Goal: Transaction & Acquisition: Book appointment/travel/reservation

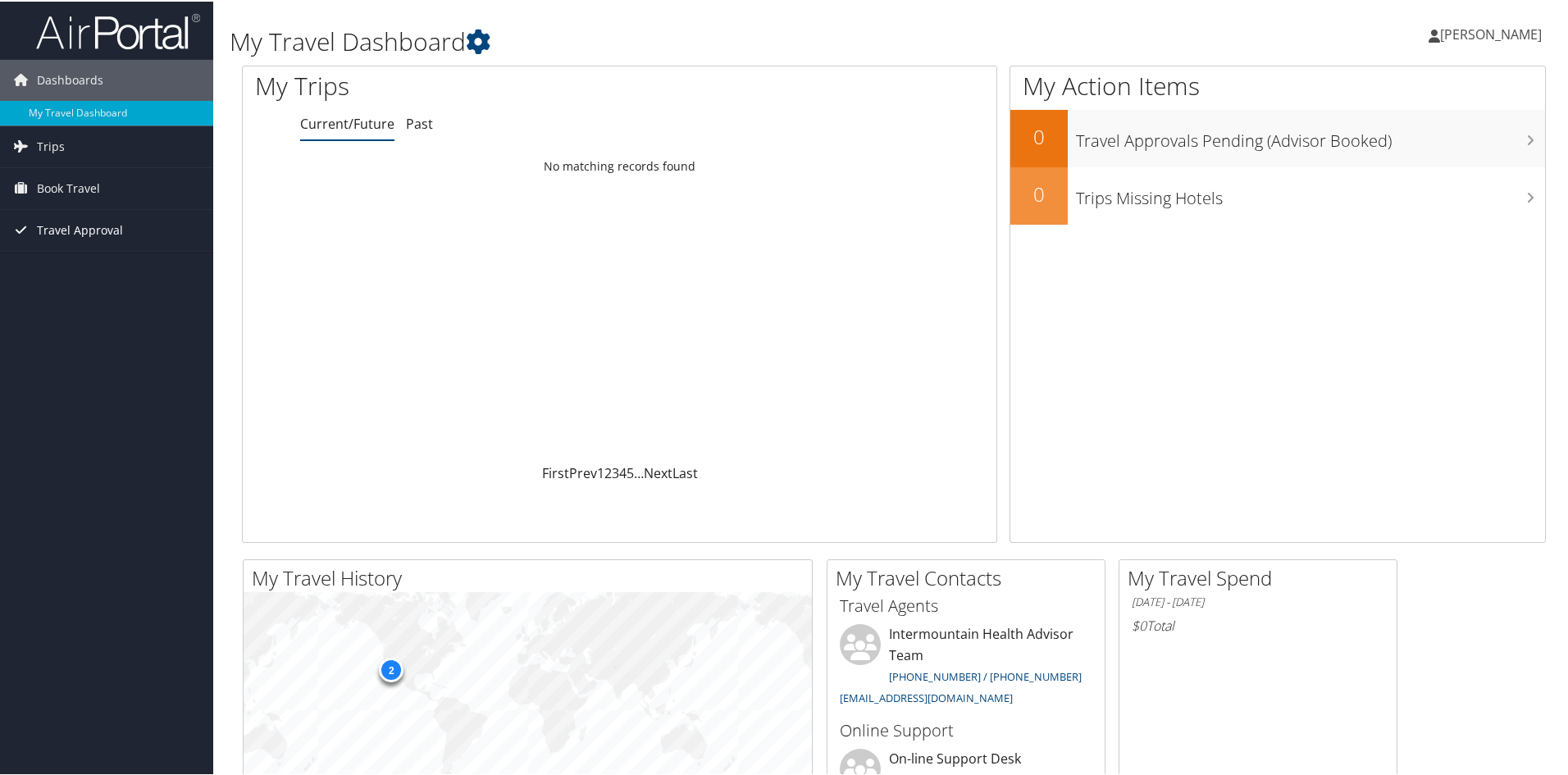
click at [90, 227] on span "Travel Approval" at bounding box center [79, 228] width 86 height 41
click at [91, 188] on span "Book Travel" at bounding box center [68, 187] width 63 height 41
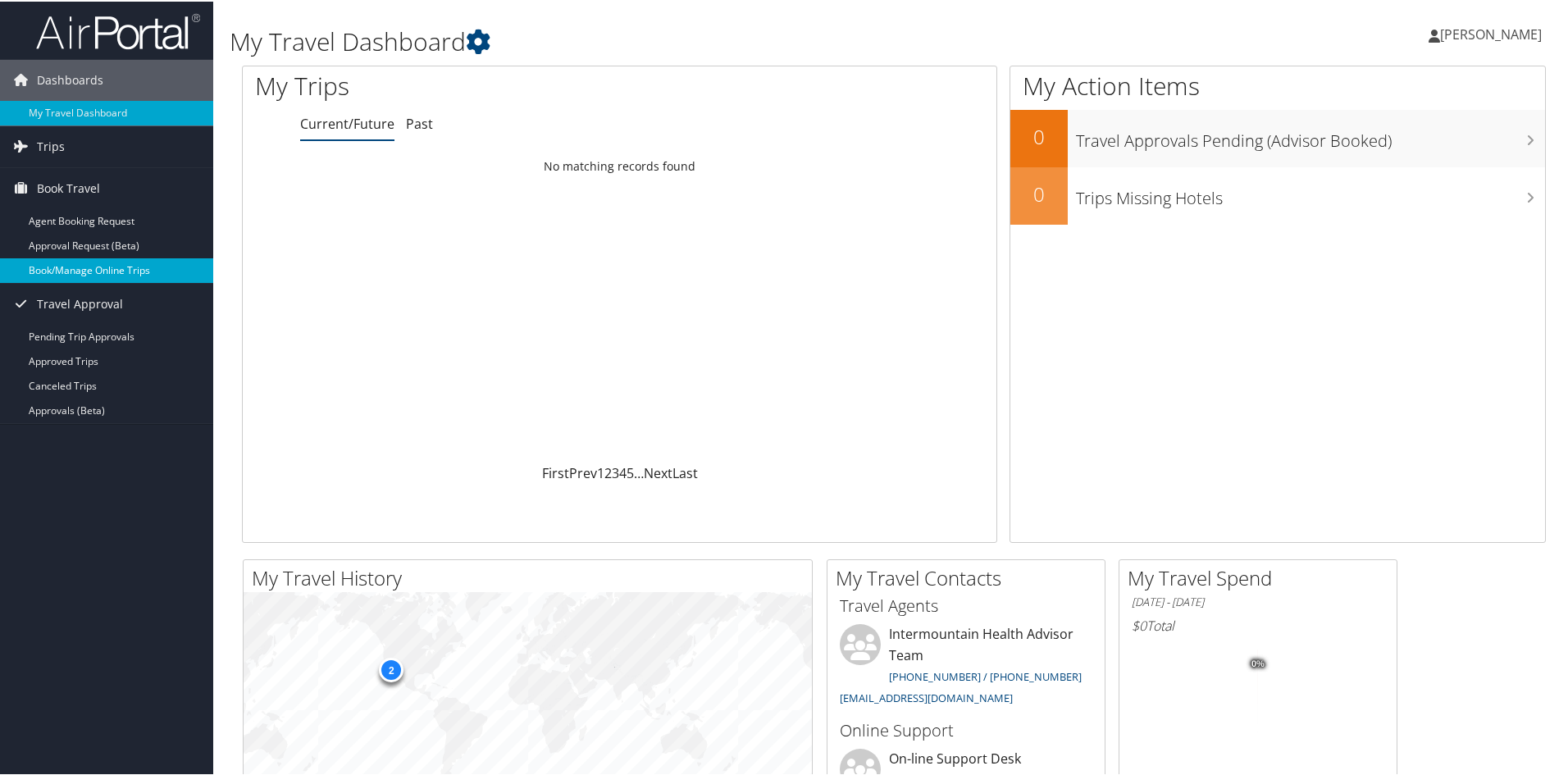
click at [83, 265] on link "Book/Manage Online Trips" at bounding box center [106, 269] width 214 height 24
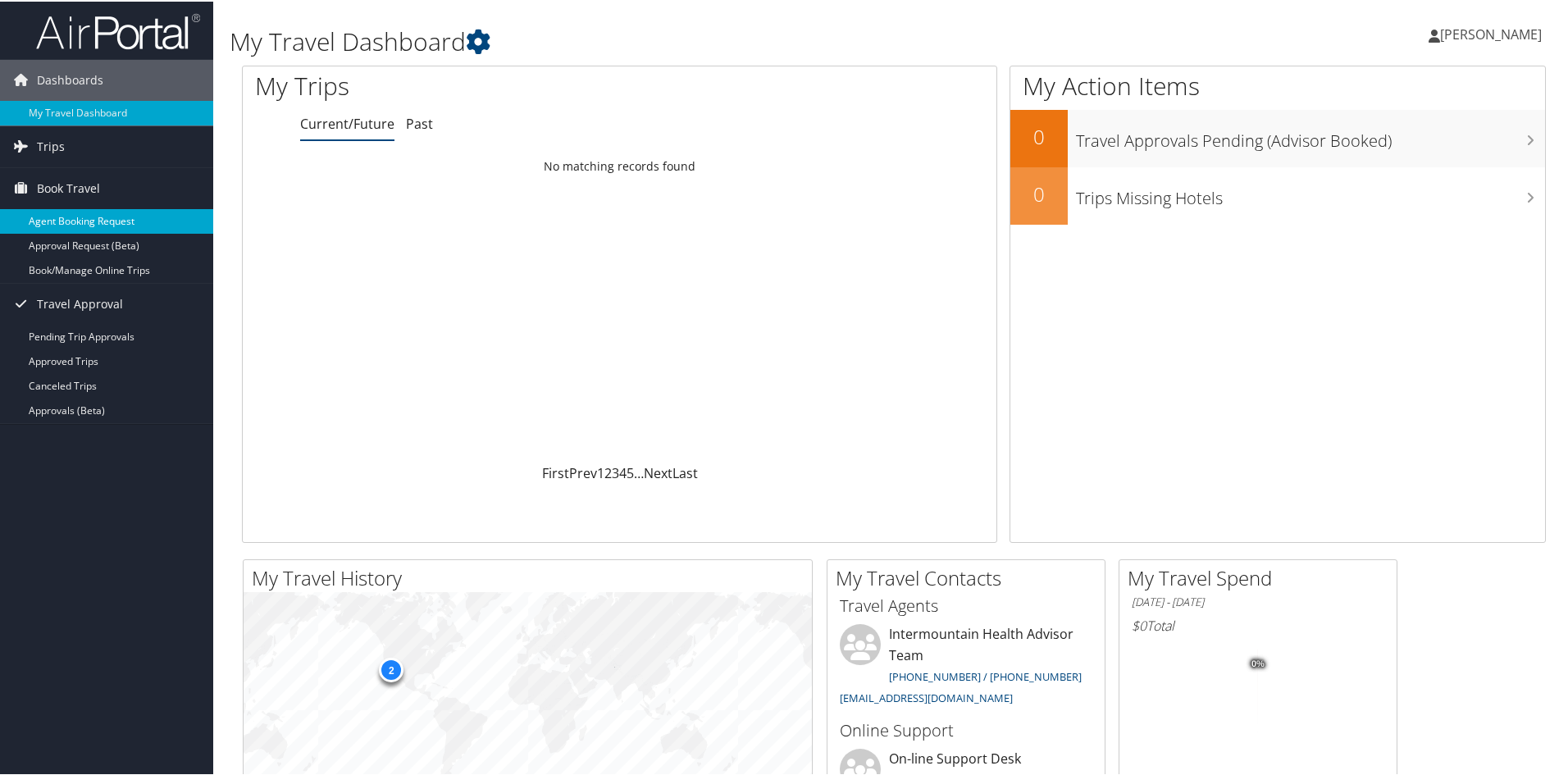
click at [86, 217] on link "Agent Booking Request" at bounding box center [106, 220] width 214 height 24
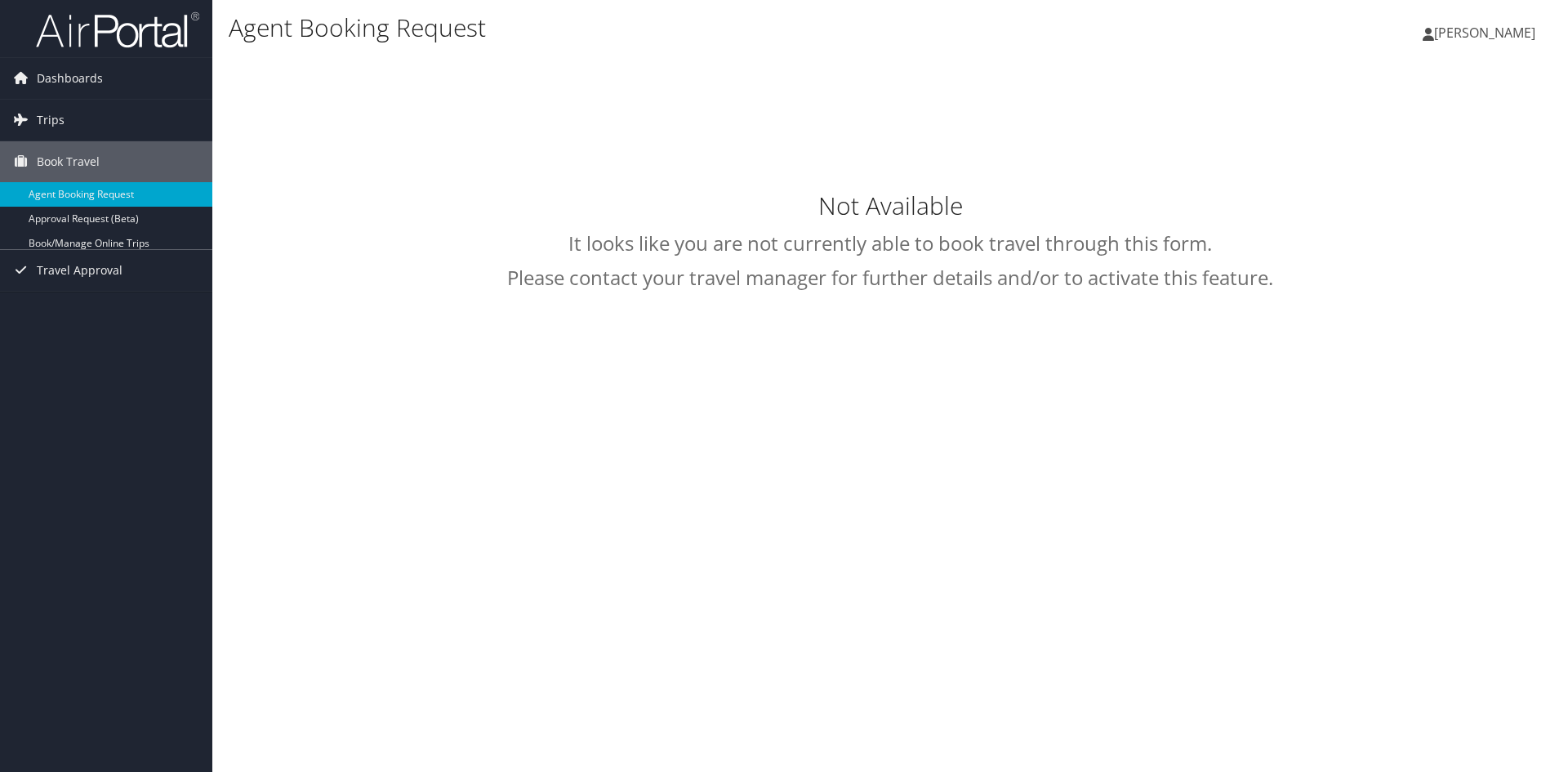
select select "intermountain@cbtravel.com"
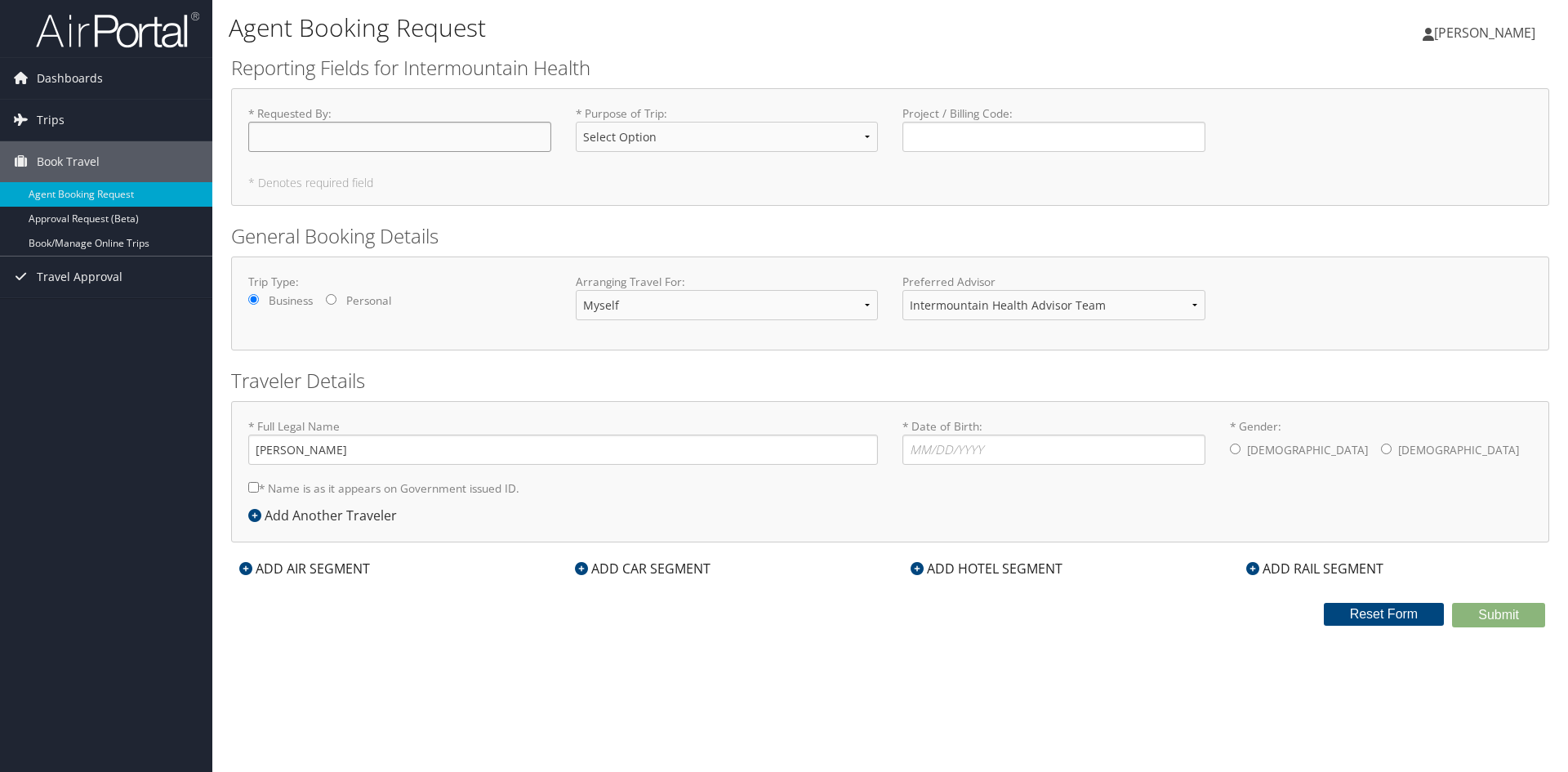
click at [366, 142] on input "* Requested By : Required" at bounding box center [399, 136] width 303 height 30
click at [878, 133] on div "* Purpose of Trip : Select Option 3rd Party Reimbursable Business CME Conf or E…" at bounding box center [727, 135] width 327 height 60
click at [871, 136] on select "Select Option 3rd Party Reimbursable Business CME Conf or Education Groups Pers…" at bounding box center [727, 136] width 303 height 30
click at [902, 41] on h1 "Agent Booking Request" at bounding box center [669, 28] width 882 height 35
click at [432, 139] on input "* Requested By : Required" at bounding box center [399, 136] width 303 height 30
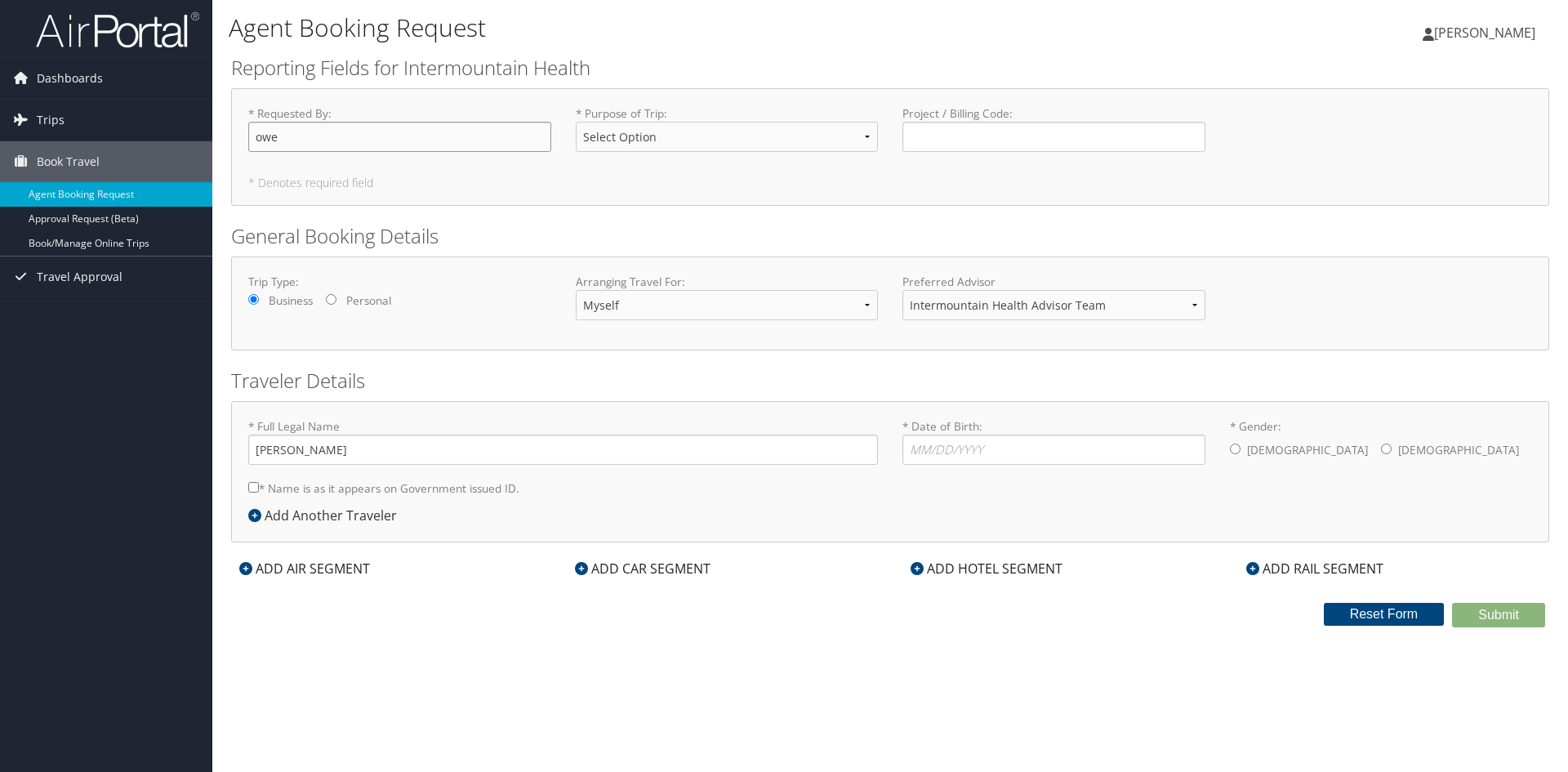
type input "owe"
click at [1025, 453] on input "* Date of Birth: Invalid Date" at bounding box center [1053, 449] width 303 height 30
click at [1234, 447] on input "* Gender: Male Female" at bounding box center [1235, 449] width 10 height 10
radio input "true"
click at [1066, 446] on input "* Date of Birth: Invalid Date" at bounding box center [1053, 449] width 303 height 30
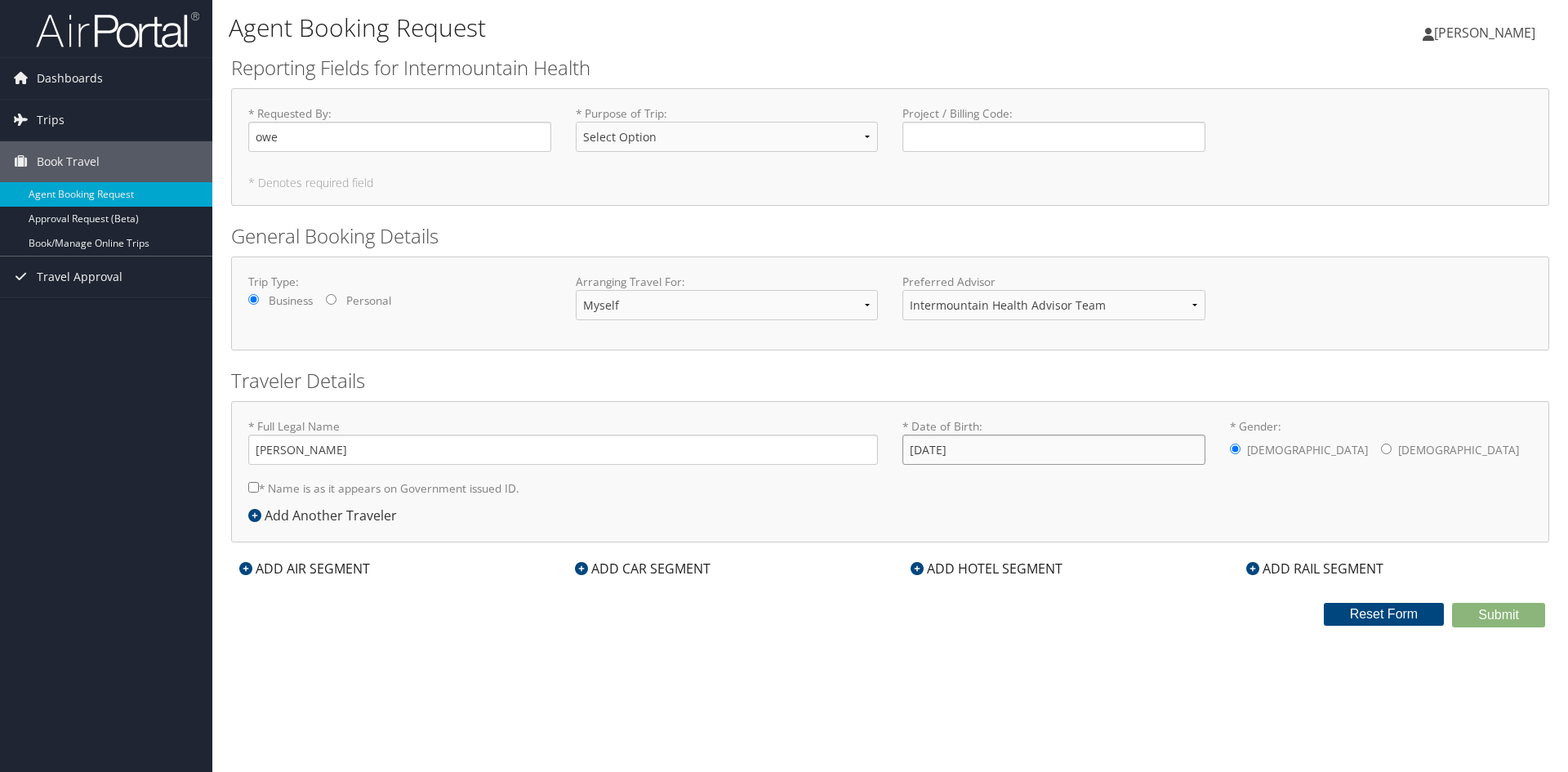
type input "02/24/1986"
click at [254, 491] on input "* Name is as it appears on Government issued ID." at bounding box center [254, 487] width 10 height 10
checkbox input "true"
click at [432, 144] on input "owe" at bounding box center [399, 136] width 303 height 30
type input "owens"
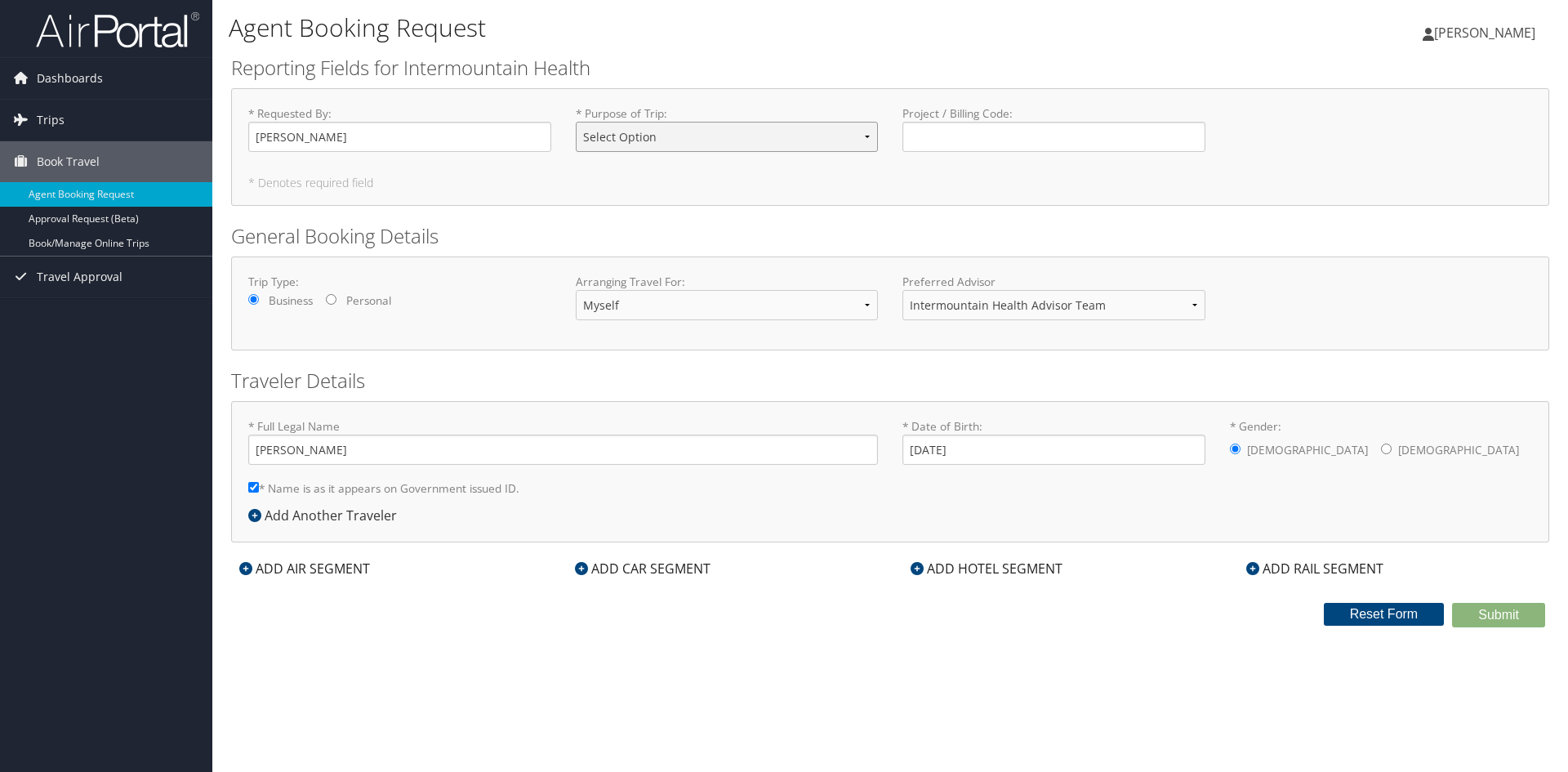
click at [822, 139] on select "Select Option 3rd Party Reimbursable Business CME Conf or Education Groups Pers…" at bounding box center [727, 136] width 303 height 30
select select "CME"
click at [576, 122] on select "Select Option 3rd Party Reimbursable Business CME Conf or Education Groups Pers…" at bounding box center [727, 136] width 303 height 30
click at [1044, 142] on input "Project / Billing Code : Required" at bounding box center [1053, 136] width 303 height 30
drag, startPoint x: 345, startPoint y: 145, endPoint x: 215, endPoint y: 140, distance: 130.1
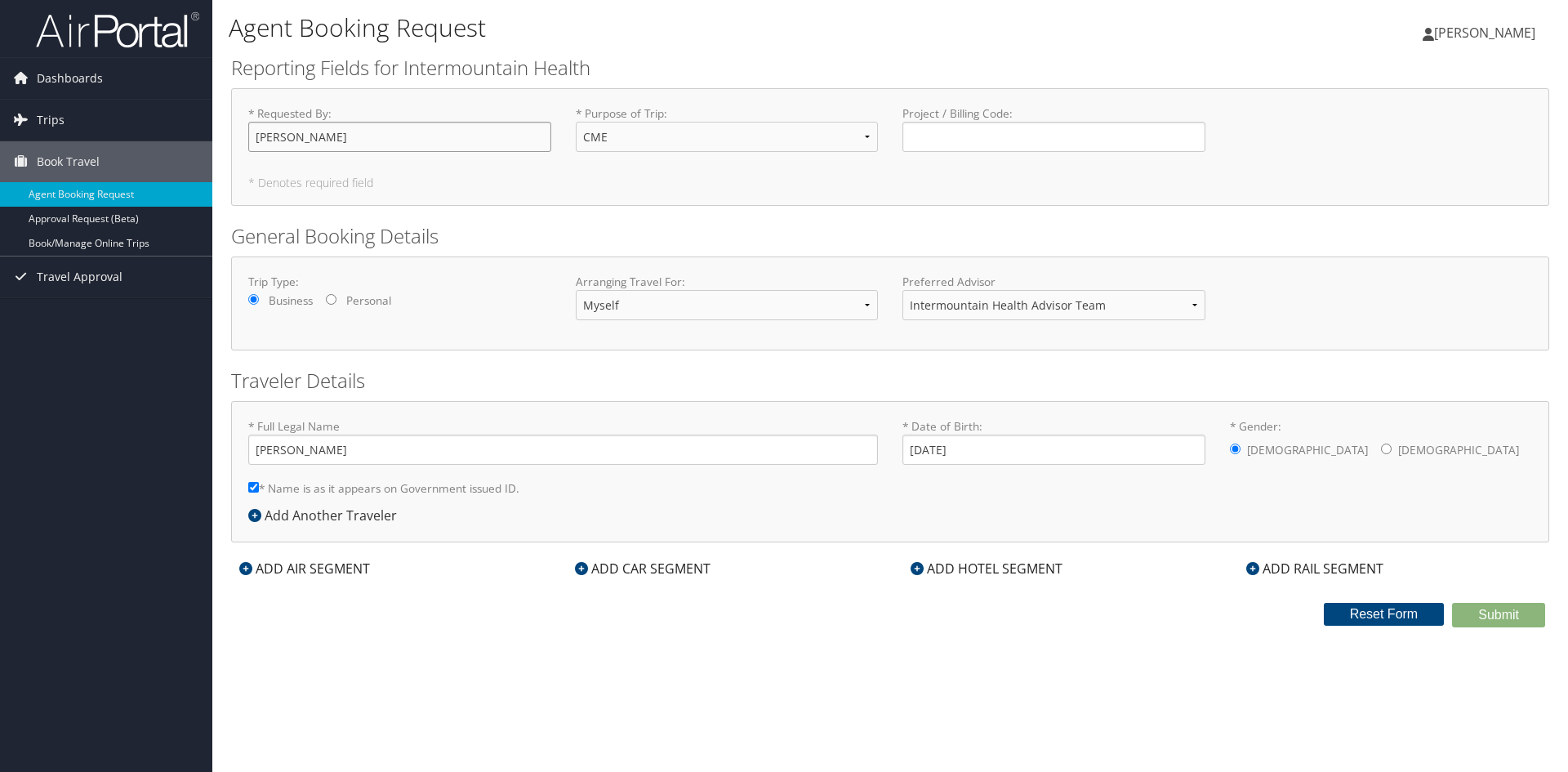
click at [215, 140] on div "Agent Booking Request Owen Owens Owen Owens My Settings Travel Agency Contacts …" at bounding box center [890, 386] width 1355 height 772
type input "O"
type input "Tyler Owens"
click at [310, 576] on div "ADD AIR SEGMENT" at bounding box center [304, 568] width 147 height 20
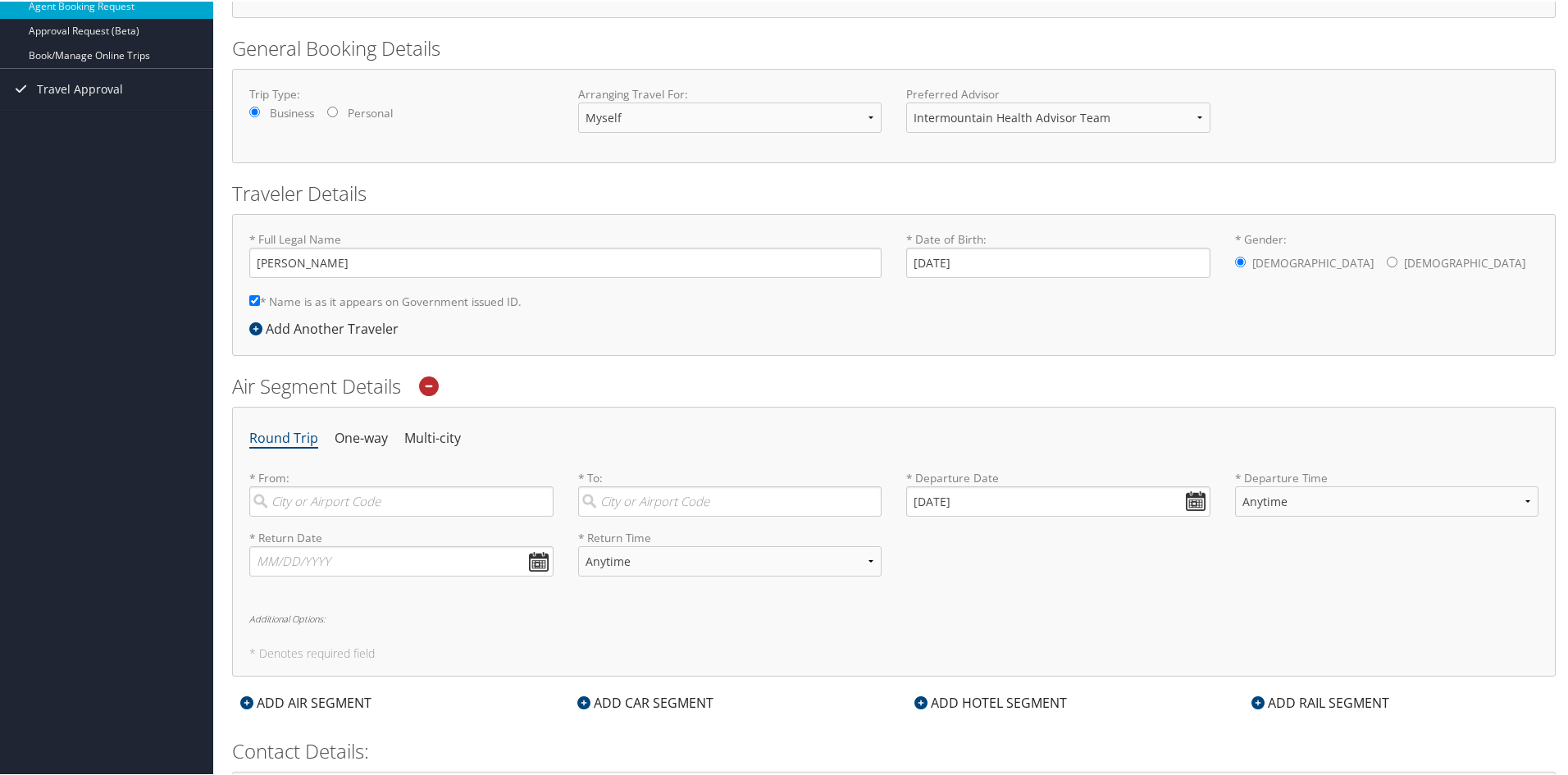
scroll to position [328, 0]
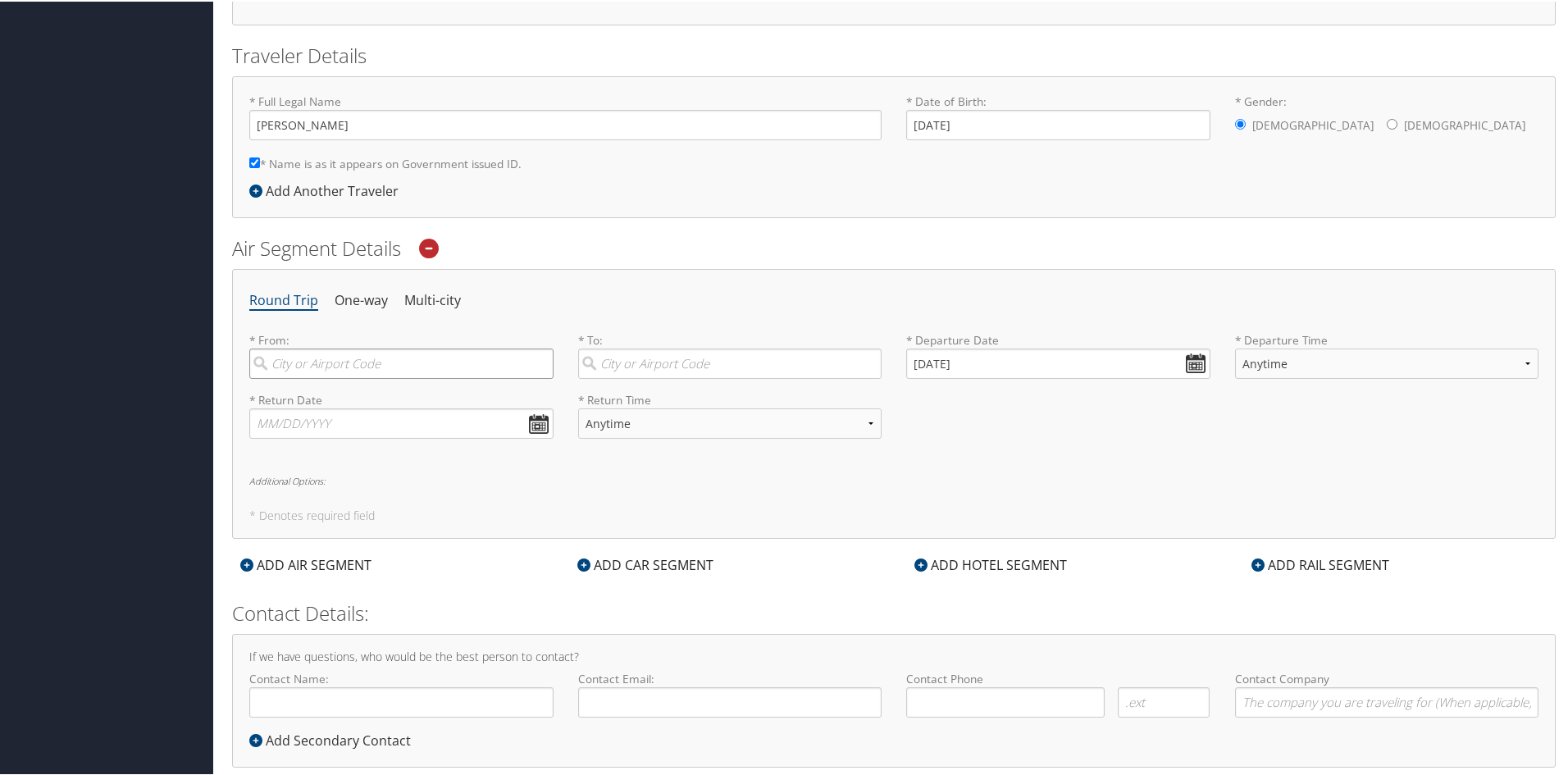
click at [352, 359] on input "search" at bounding box center [401, 362] width 304 height 31
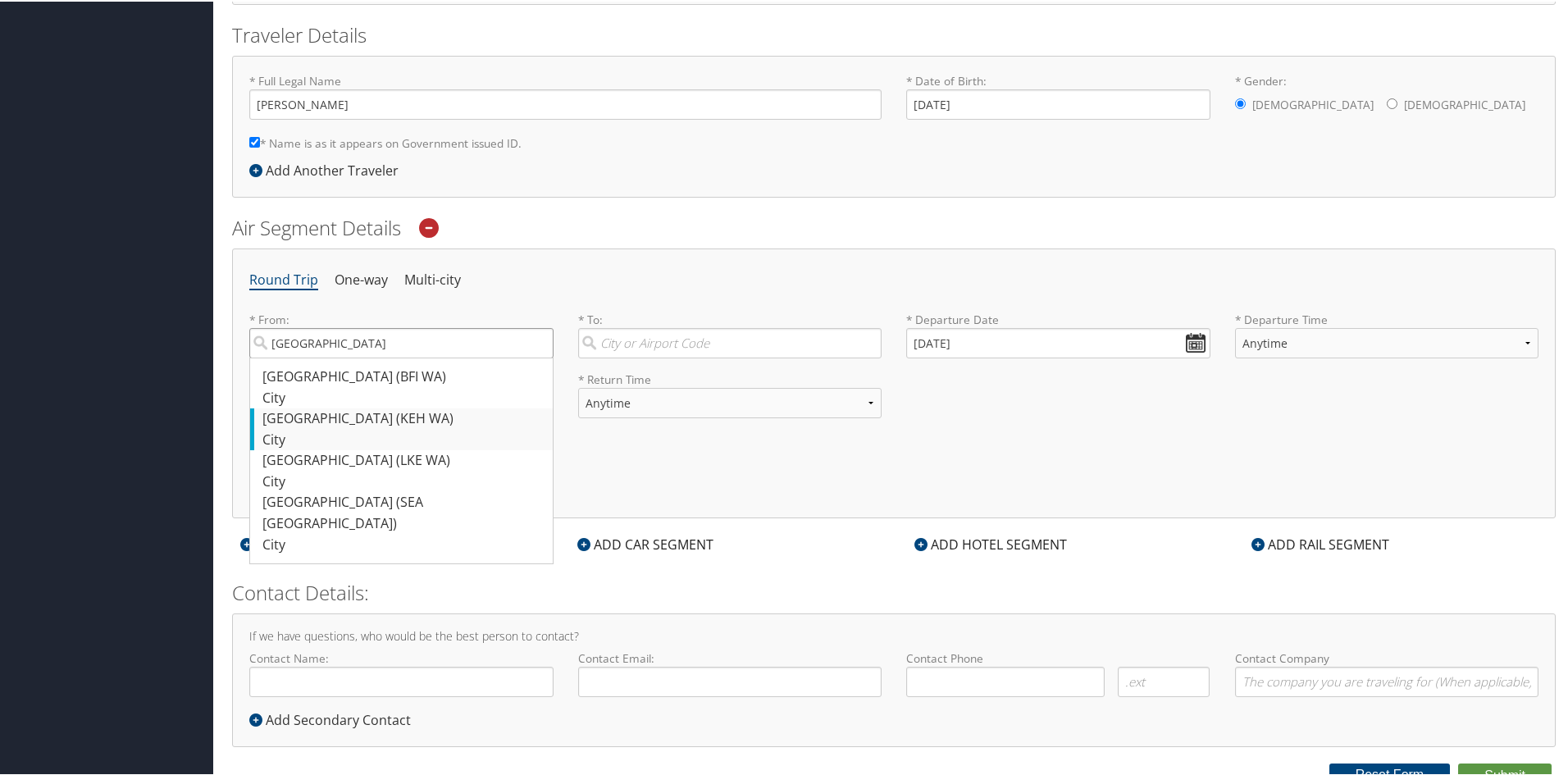
scroll to position [360, 0]
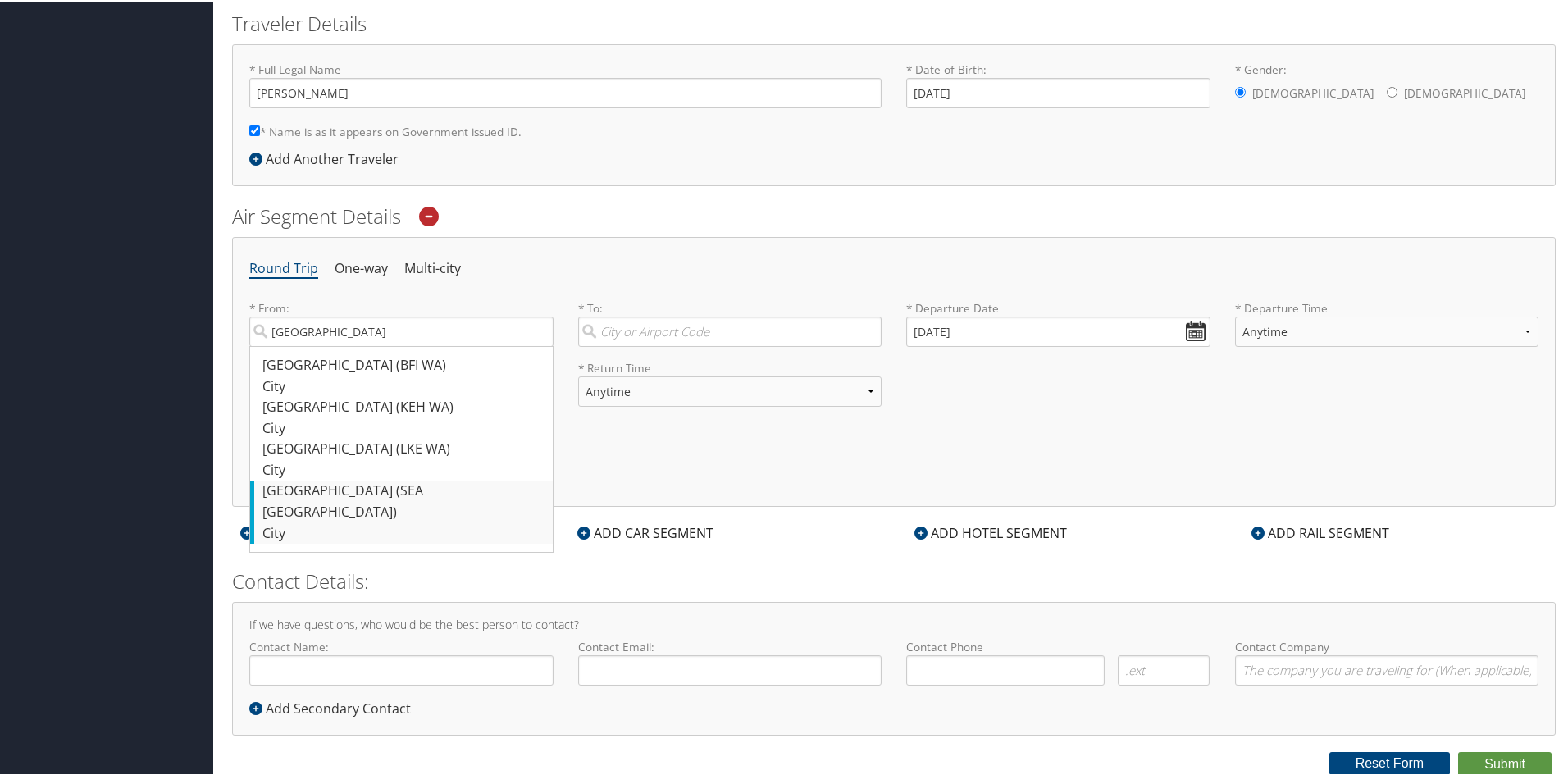
click at [367, 497] on div "Seattle (SEA WA)" at bounding box center [404, 500] width 282 height 42
click at [367, 345] on input "seattle" at bounding box center [401, 330] width 304 height 31
type input "Seattle (SEA WA)"
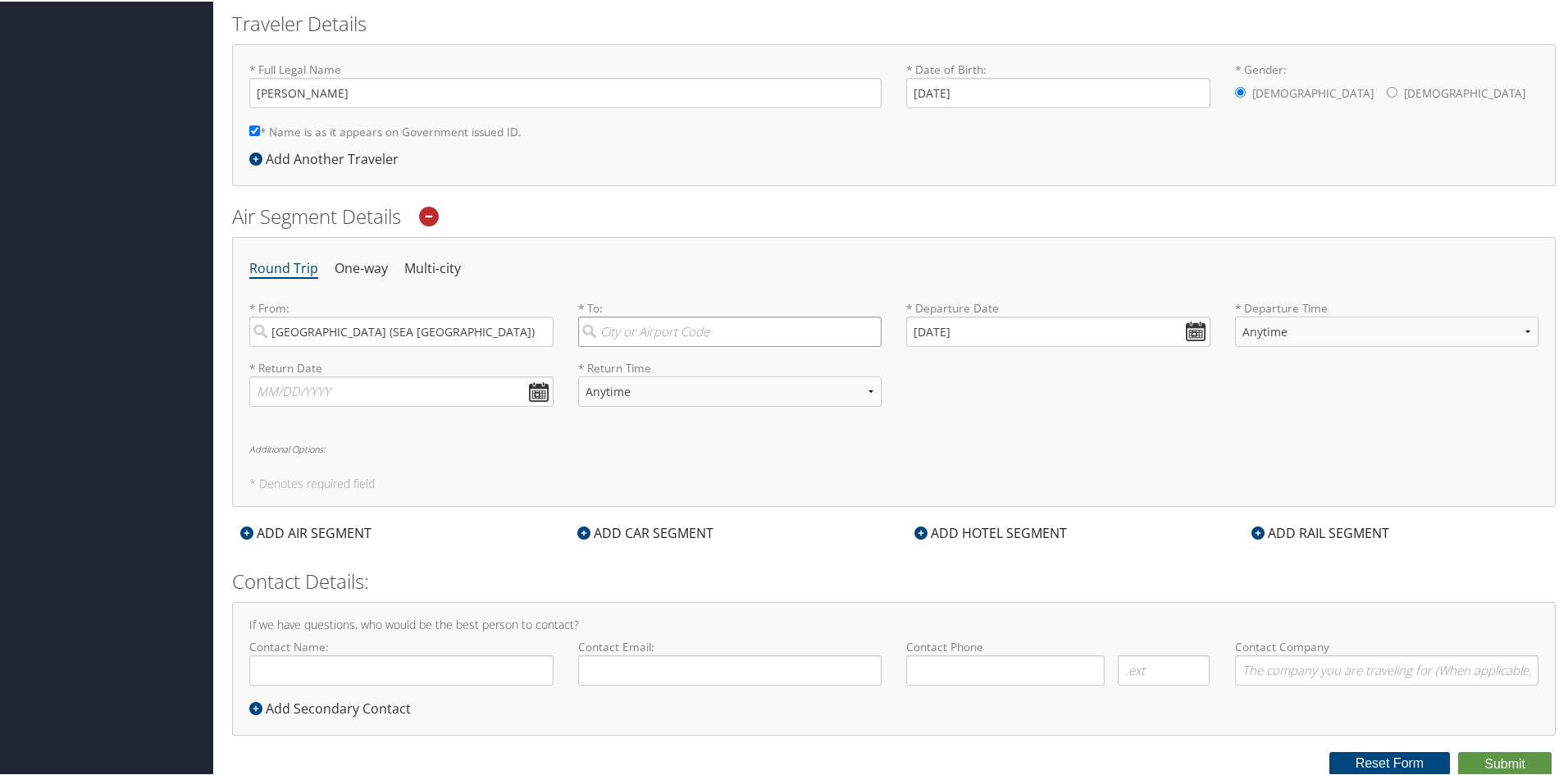
click at [625, 333] on input "search" at bounding box center [730, 330] width 304 height 31
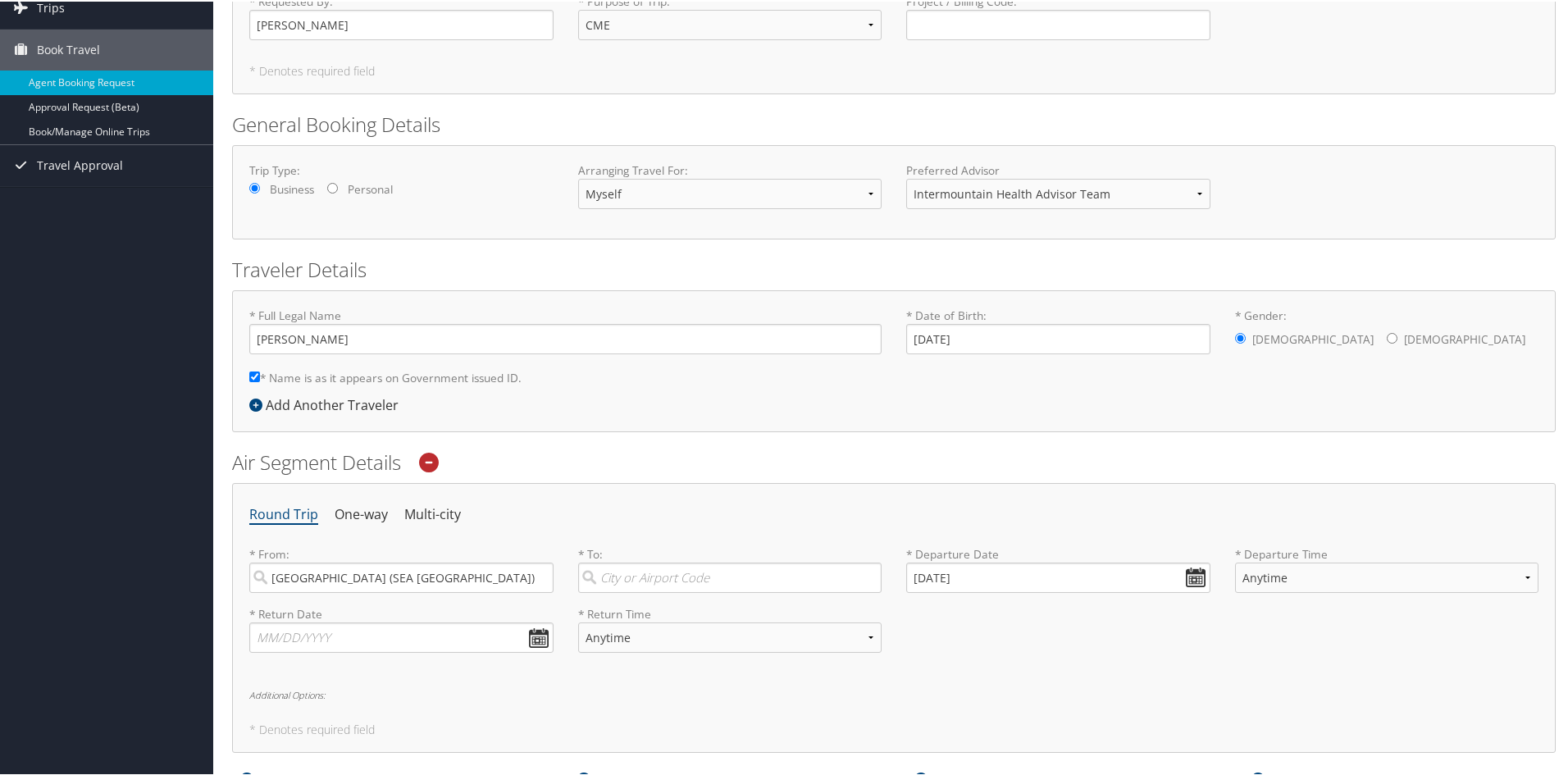
scroll to position [0, 0]
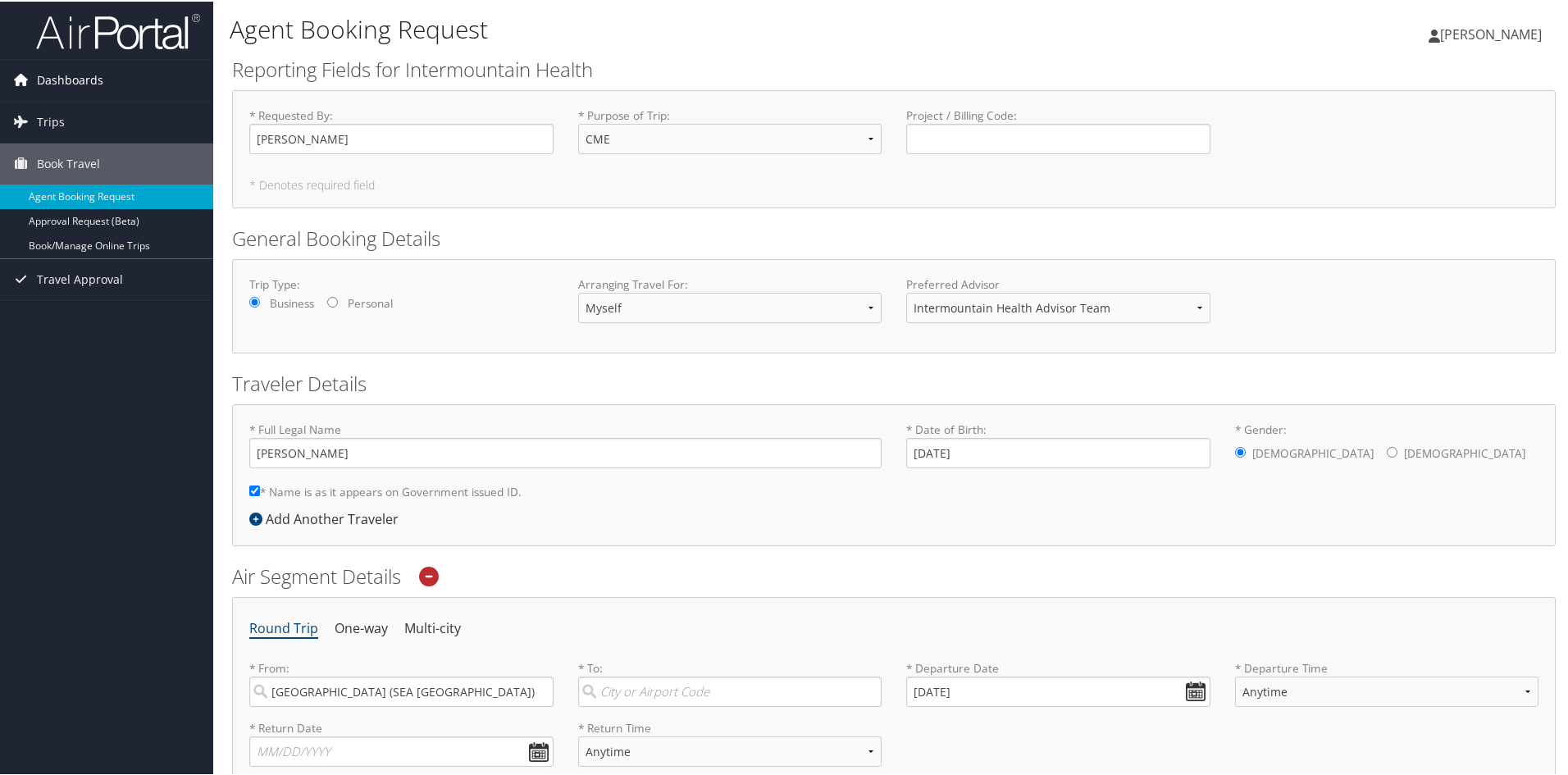
click at [62, 73] on span "Dashboards" at bounding box center [70, 78] width 66 height 41
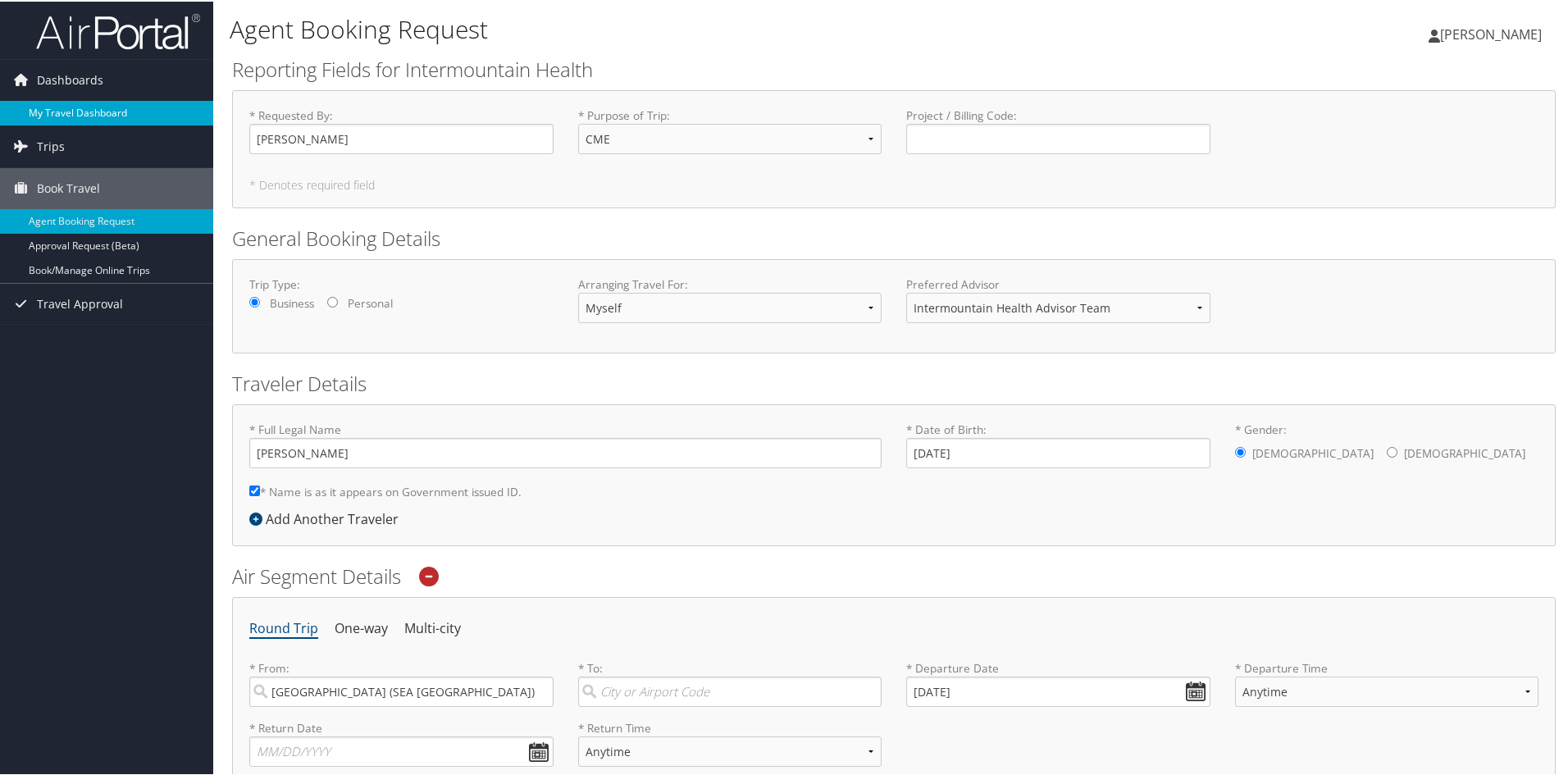
click at [119, 104] on link "My Travel Dashboard" at bounding box center [106, 112] width 214 height 24
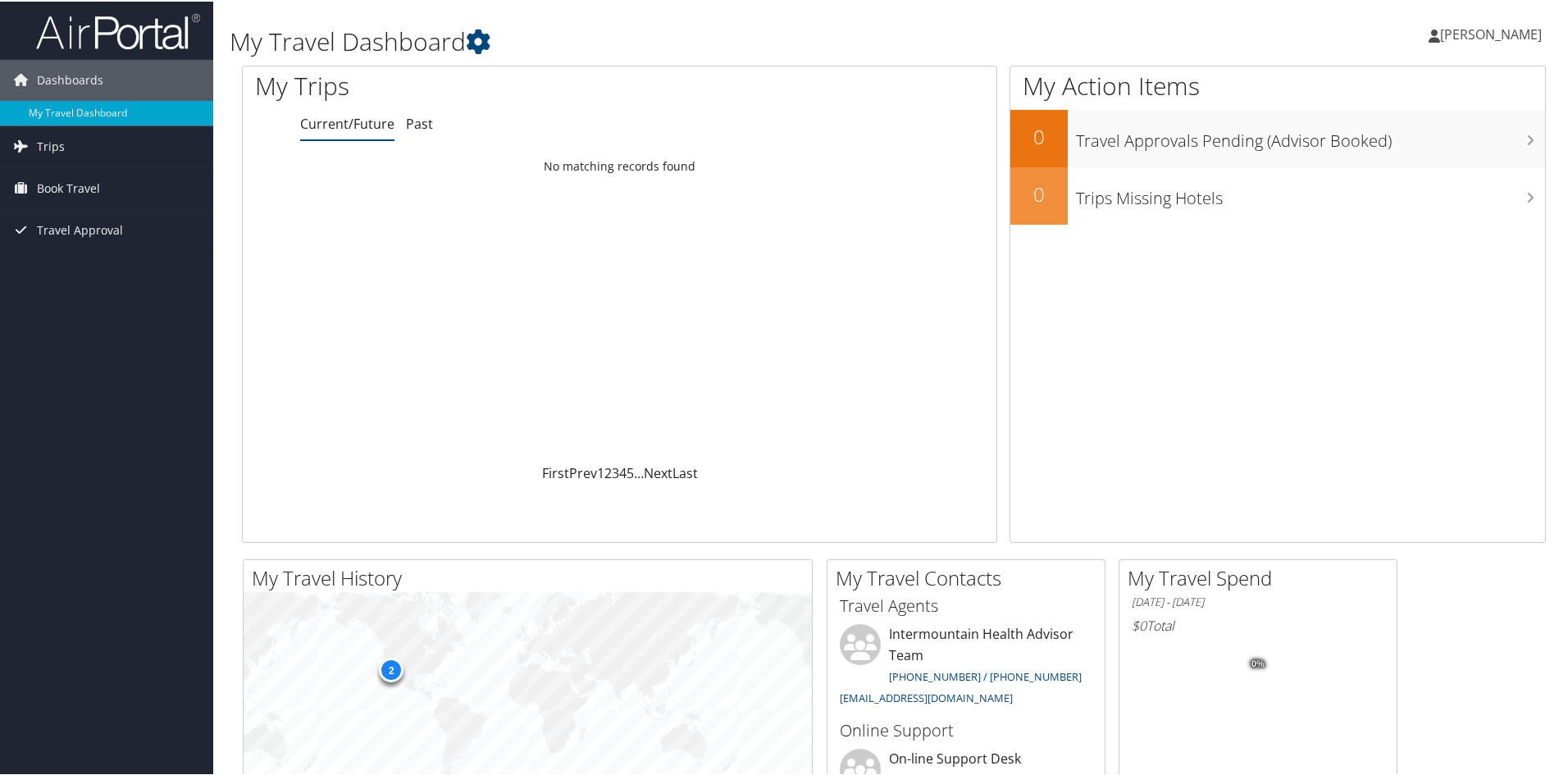
click at [1512, 35] on span "[PERSON_NAME]" at bounding box center [1490, 32] width 102 height 18
click at [1420, 158] on link "View Travel Profile" at bounding box center [1447, 146] width 183 height 28
click at [65, 184] on span "Book Travel" at bounding box center [68, 187] width 63 height 41
click at [98, 270] on link "Book/Manage Online Trips" at bounding box center [106, 269] width 214 height 24
click at [64, 175] on span "Book Travel" at bounding box center [68, 187] width 63 height 41
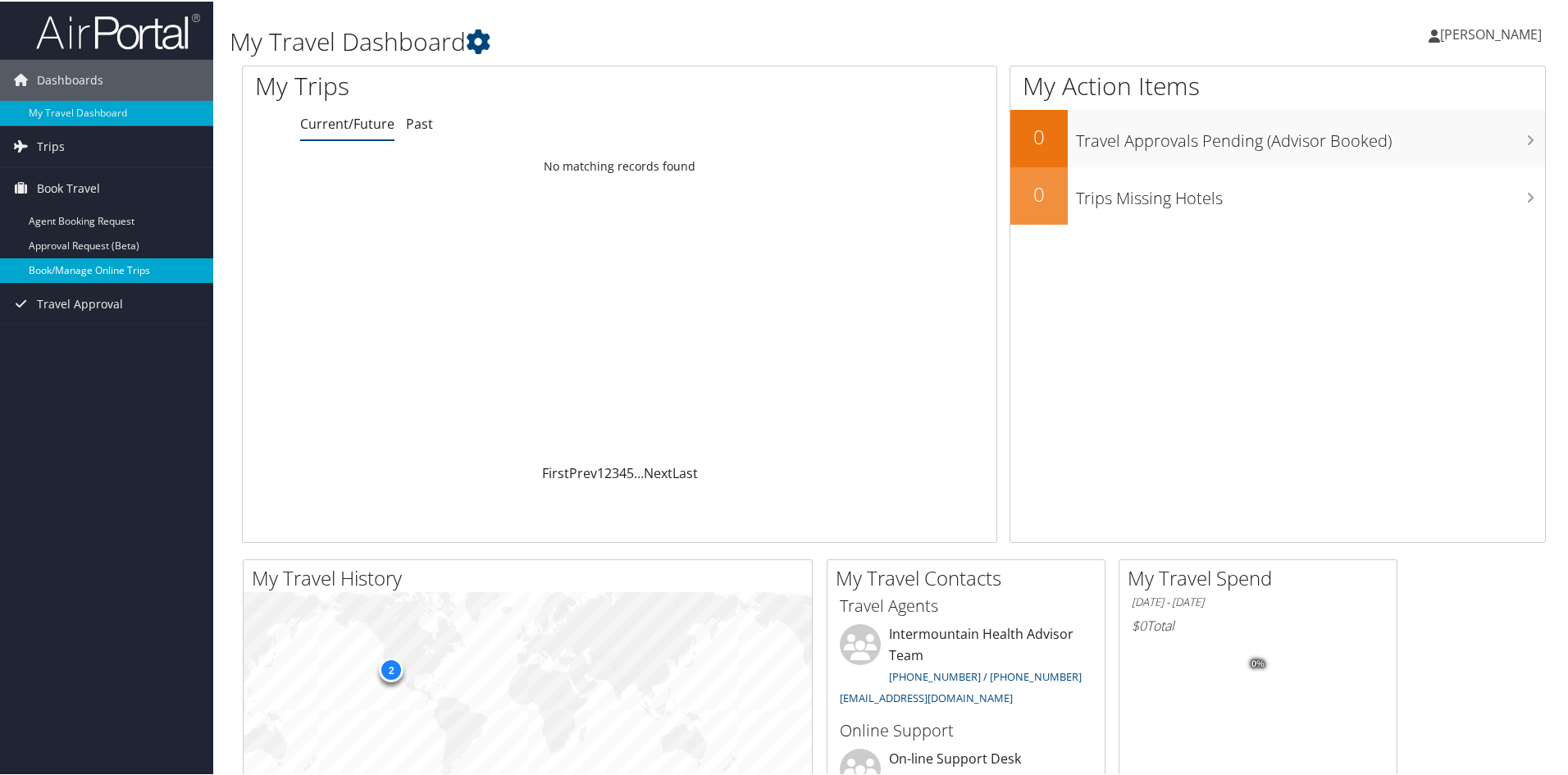
click at [66, 269] on link "Book/Manage Online Trips" at bounding box center [106, 269] width 214 height 24
click at [114, 269] on link "Book/Manage Online Trips" at bounding box center [106, 269] width 214 height 24
click at [120, 274] on link "Book/Manage Online Trips" at bounding box center [106, 269] width 214 height 24
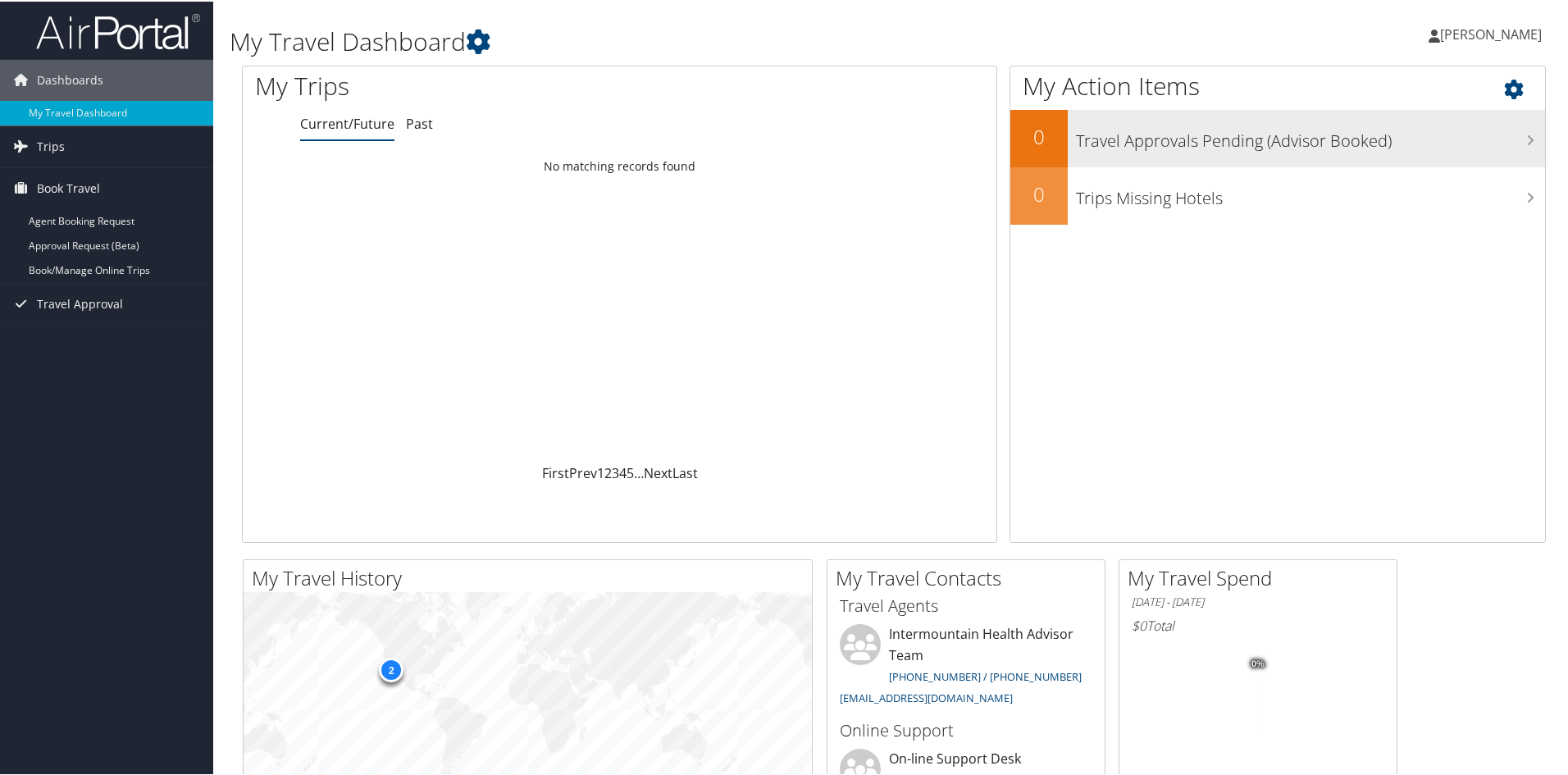
click at [1488, 142] on h3 "Travel Approvals Pending (Advisor Booked)" at bounding box center [1310, 135] width 469 height 31
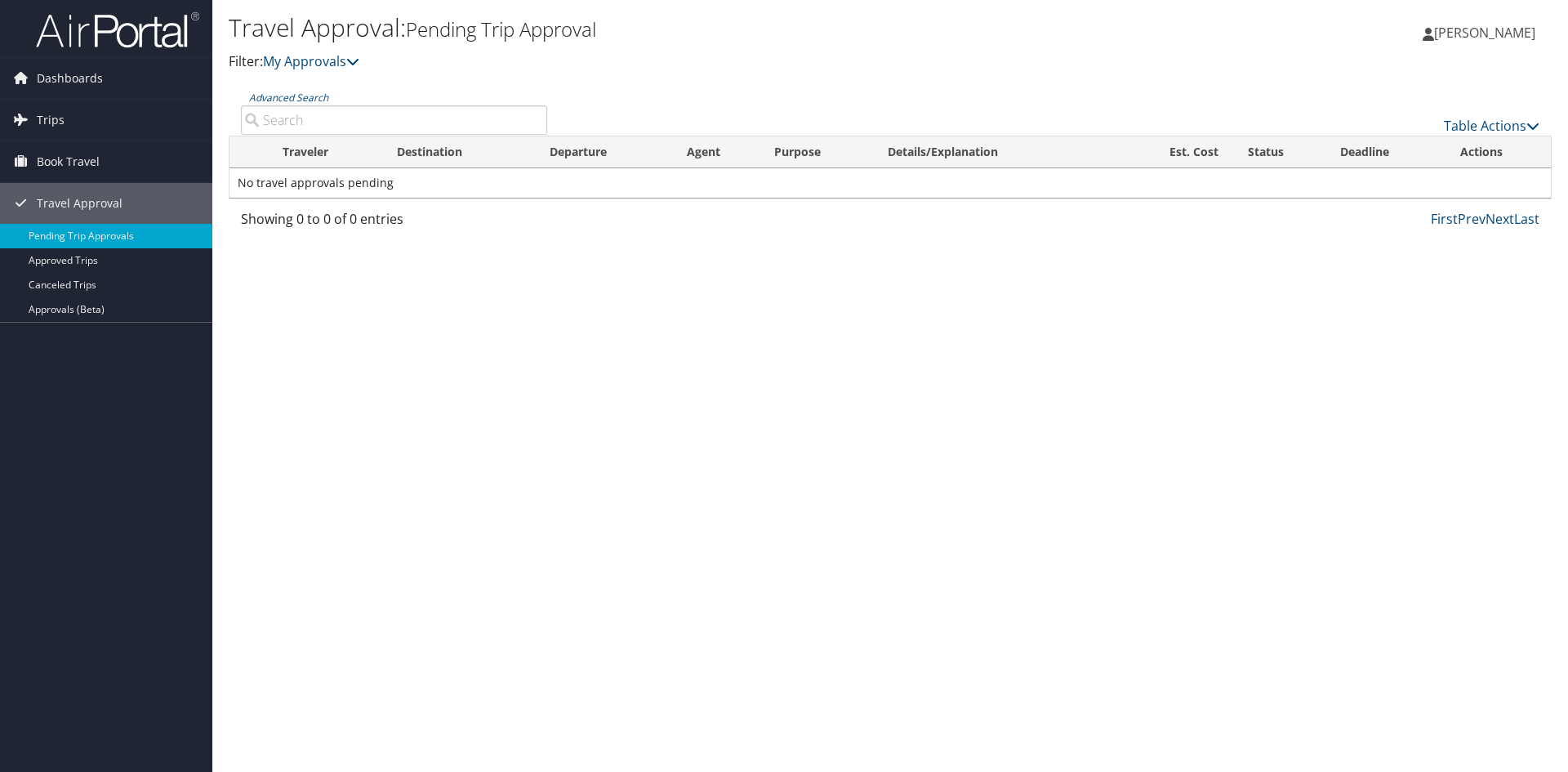
click at [296, 128] on input "Advanced Search" at bounding box center [393, 120] width 306 height 30
click at [1534, 123] on icon at bounding box center [1532, 125] width 13 height 13
click at [1517, 96] on div at bounding box center [784, 386] width 1568 height 772
click at [1481, 35] on span "[PERSON_NAME]" at bounding box center [1485, 32] width 102 height 18
click at [1421, 143] on link "View Travel Profile" at bounding box center [1444, 145] width 182 height 28
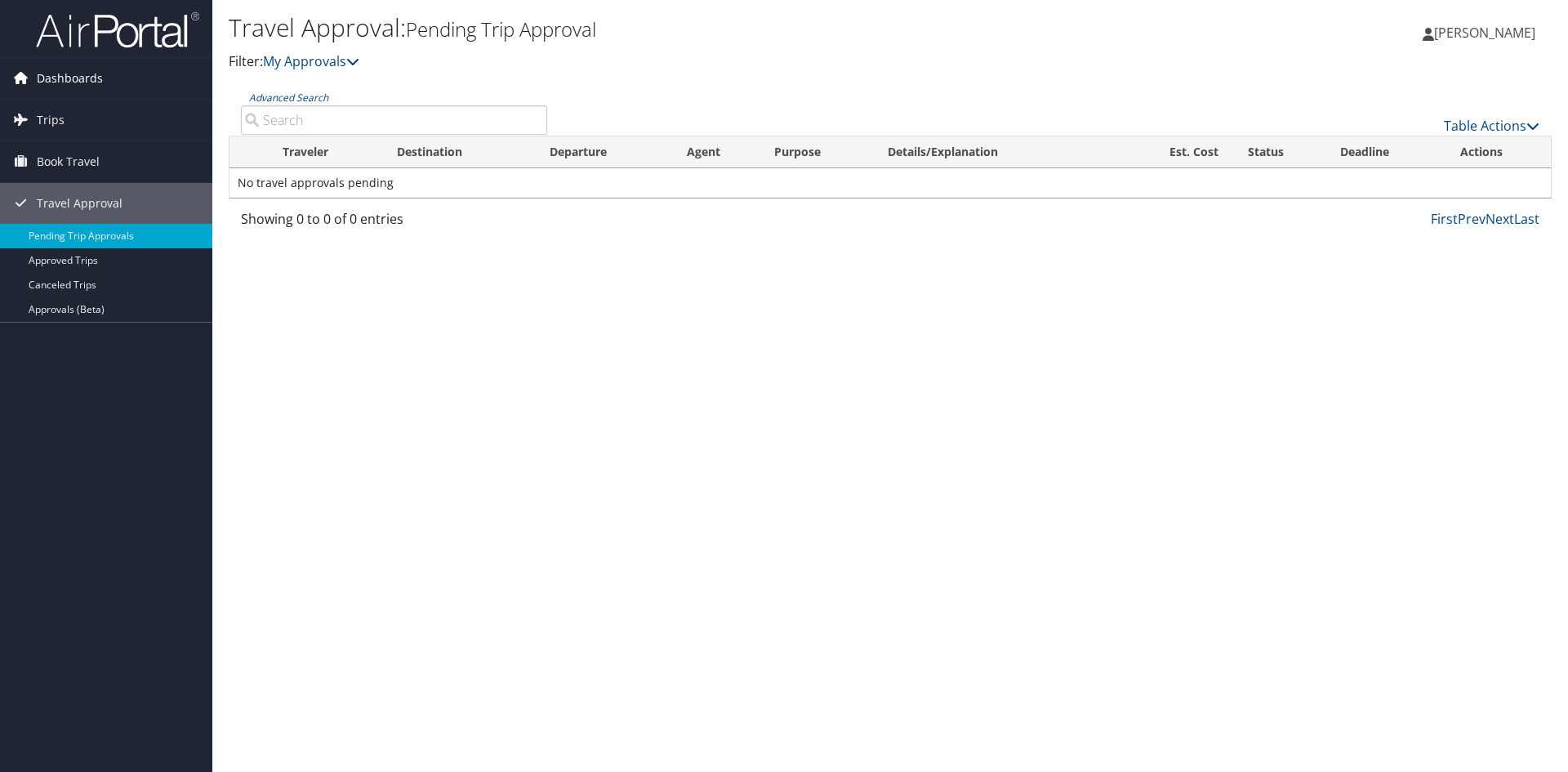
click at [70, 83] on span "Dashboards" at bounding box center [69, 78] width 66 height 41
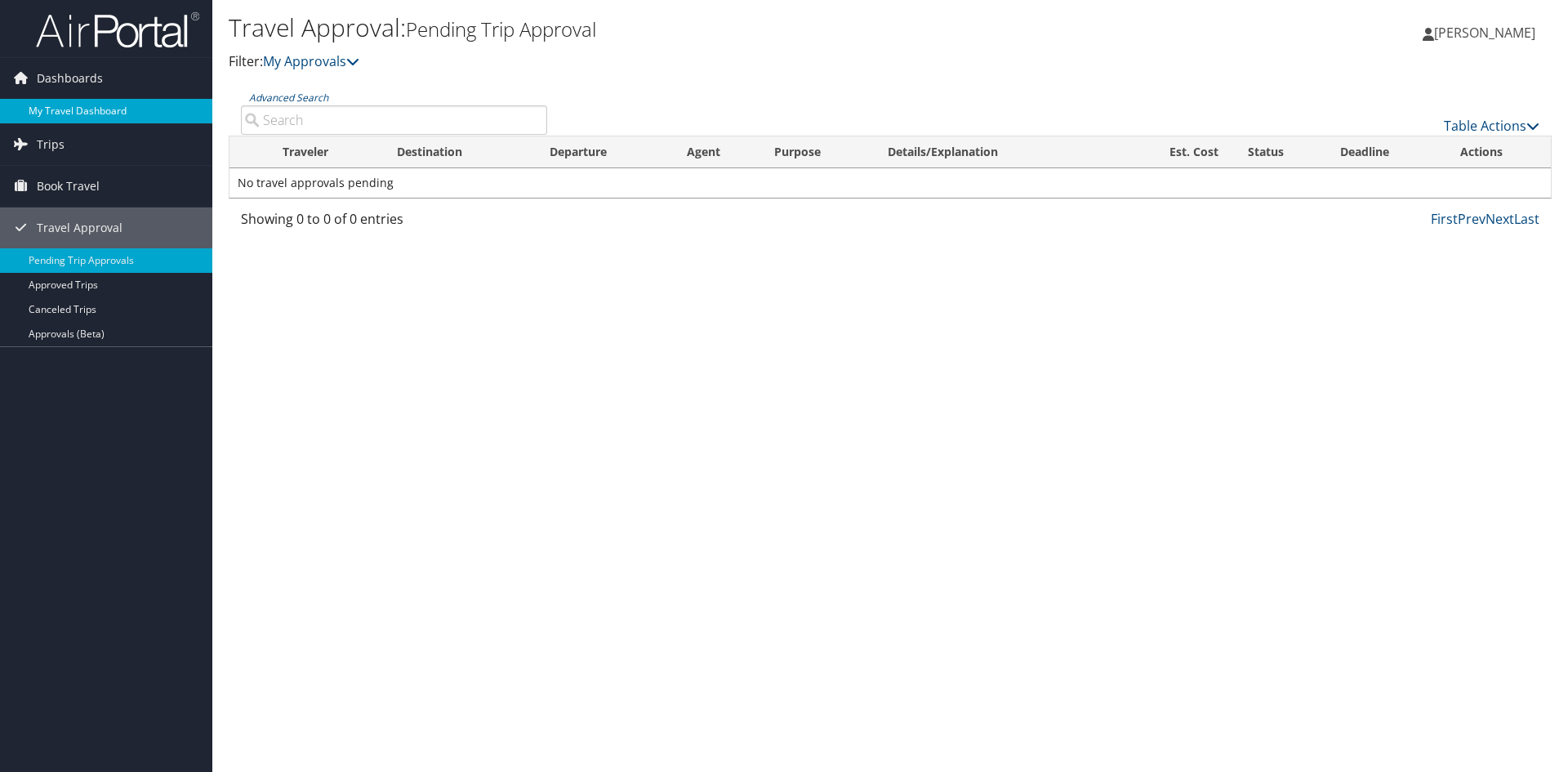
click at [62, 110] on link "My Travel Dashboard" at bounding box center [106, 111] width 213 height 24
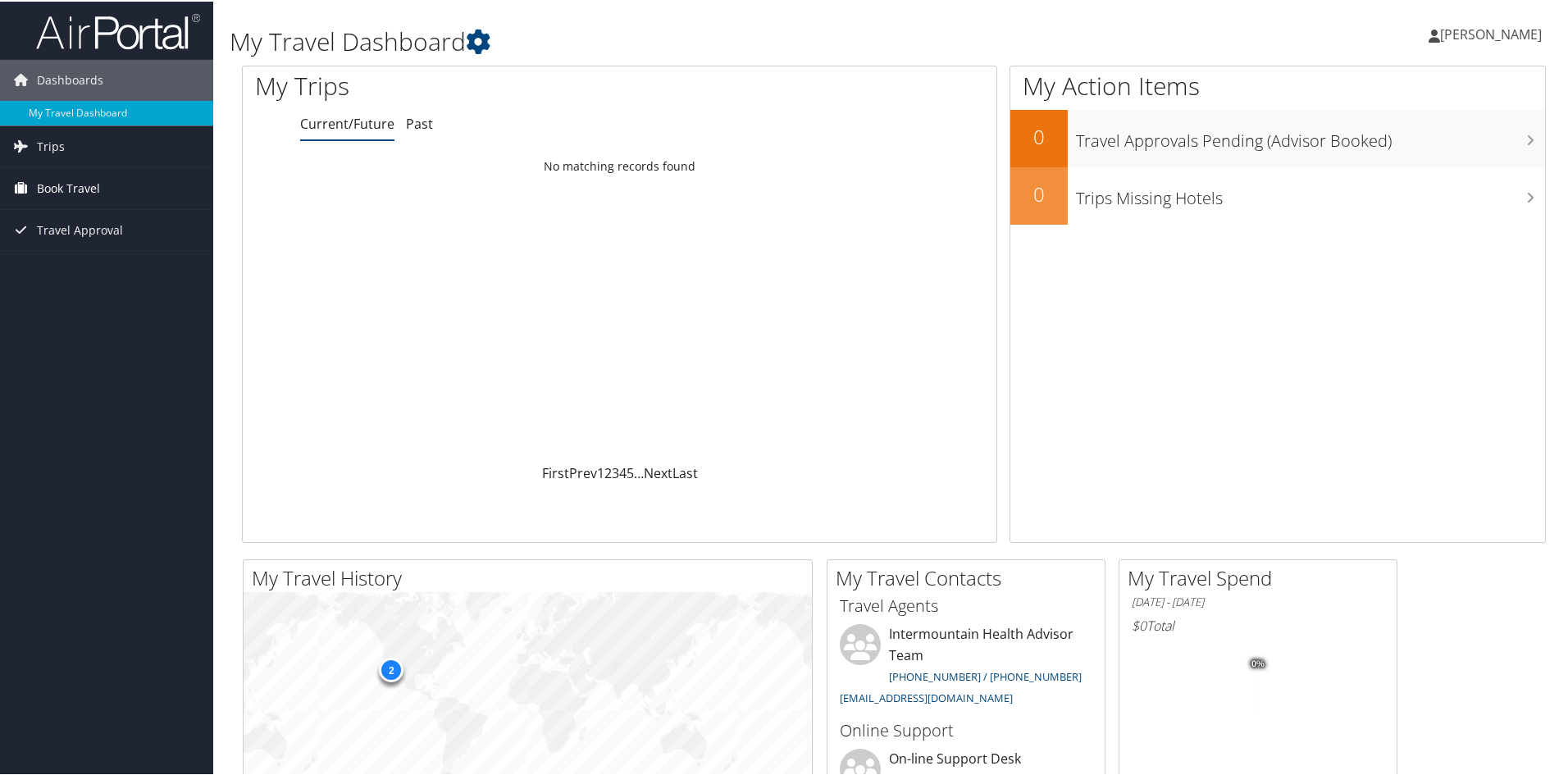
click at [96, 200] on span "Book Travel" at bounding box center [68, 187] width 63 height 41
click at [90, 271] on link "Book/Manage Online Trips" at bounding box center [106, 269] width 214 height 24
click at [101, 267] on link "Book/Manage Online Trips" at bounding box center [106, 269] width 214 height 24
